Goal: Task Accomplishment & Management: Manage account settings

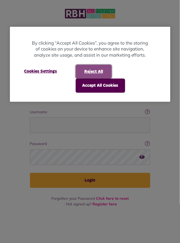
click at [97, 69] on button "Reject All" at bounding box center [94, 72] width 36 height 14
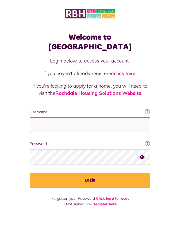
click at [49, 118] on input "Username" at bounding box center [90, 126] width 120 height 16
type input "**********"
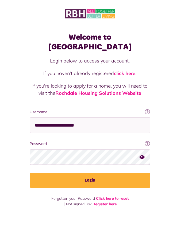
click at [30, 173] on button "Login" at bounding box center [90, 180] width 120 height 15
click at [107, 173] on button "Login" at bounding box center [90, 180] width 120 height 15
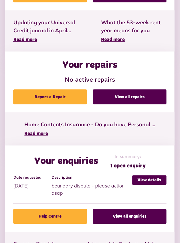
scroll to position [261, 0]
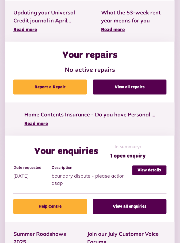
click at [154, 170] on link "View details" at bounding box center [149, 171] width 34 height 10
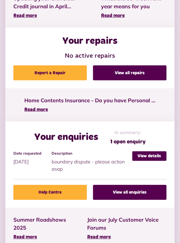
scroll to position [285, 0]
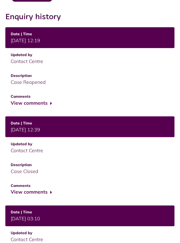
scroll to position [207, 0]
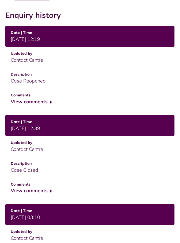
click at [51, 103] on button "View comments" at bounding box center [31, 102] width 41 height 8
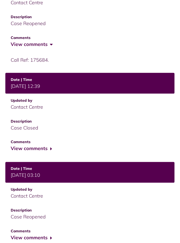
scroll to position [270, 0]
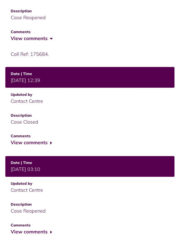
click at [51, 144] on button "View comments" at bounding box center [31, 143] width 41 height 8
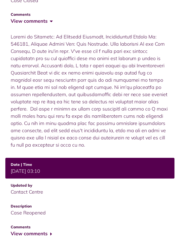
scroll to position [394, 0]
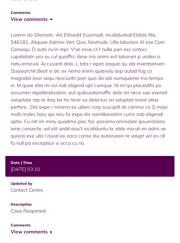
click at [52, 233] on button "View comments" at bounding box center [31, 233] width 41 height 8
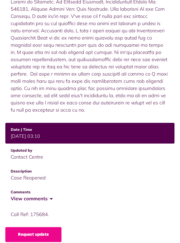
scroll to position [433, 0]
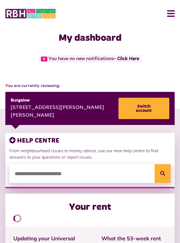
scroll to position [55, 0]
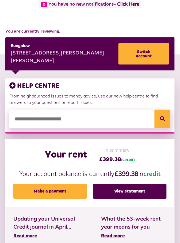
click at [142, 54] on link "Switch account" at bounding box center [144, 53] width 51 height 21
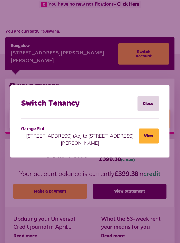
click at [151, 137] on button "View" at bounding box center [149, 136] width 20 height 15
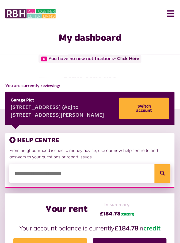
click at [153, 107] on link "Switch account" at bounding box center [144, 108] width 50 height 21
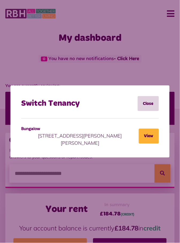
click at [152, 108] on link "Close" at bounding box center [148, 103] width 21 height 15
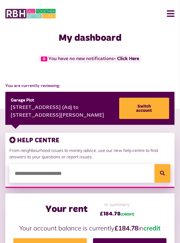
click at [153, 110] on link "Switch account" at bounding box center [144, 108] width 50 height 21
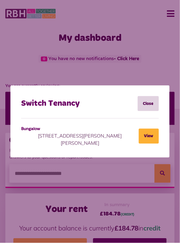
click at [149, 135] on button "View" at bounding box center [149, 136] width 20 height 15
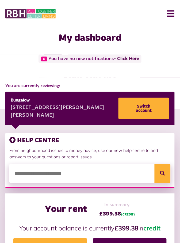
click at [174, 11] on button "Menu" at bounding box center [169, 13] width 12 height 17
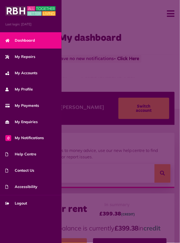
click at [19, 203] on span "Logout" at bounding box center [16, 204] width 22 height 6
